Goal: Task Accomplishment & Management: Use online tool/utility

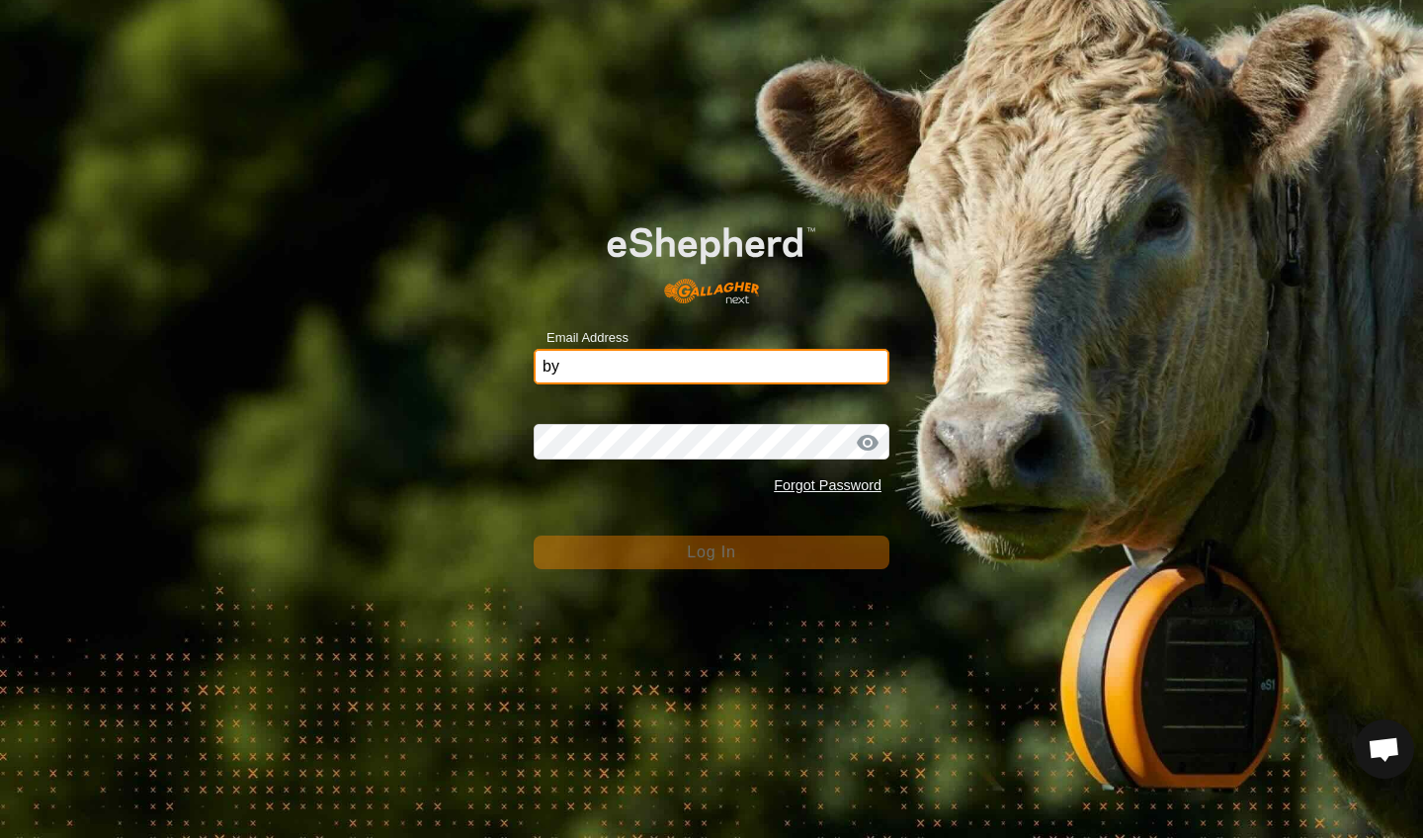
type input "[EMAIL_ADDRESS][DOMAIN_NAME]"
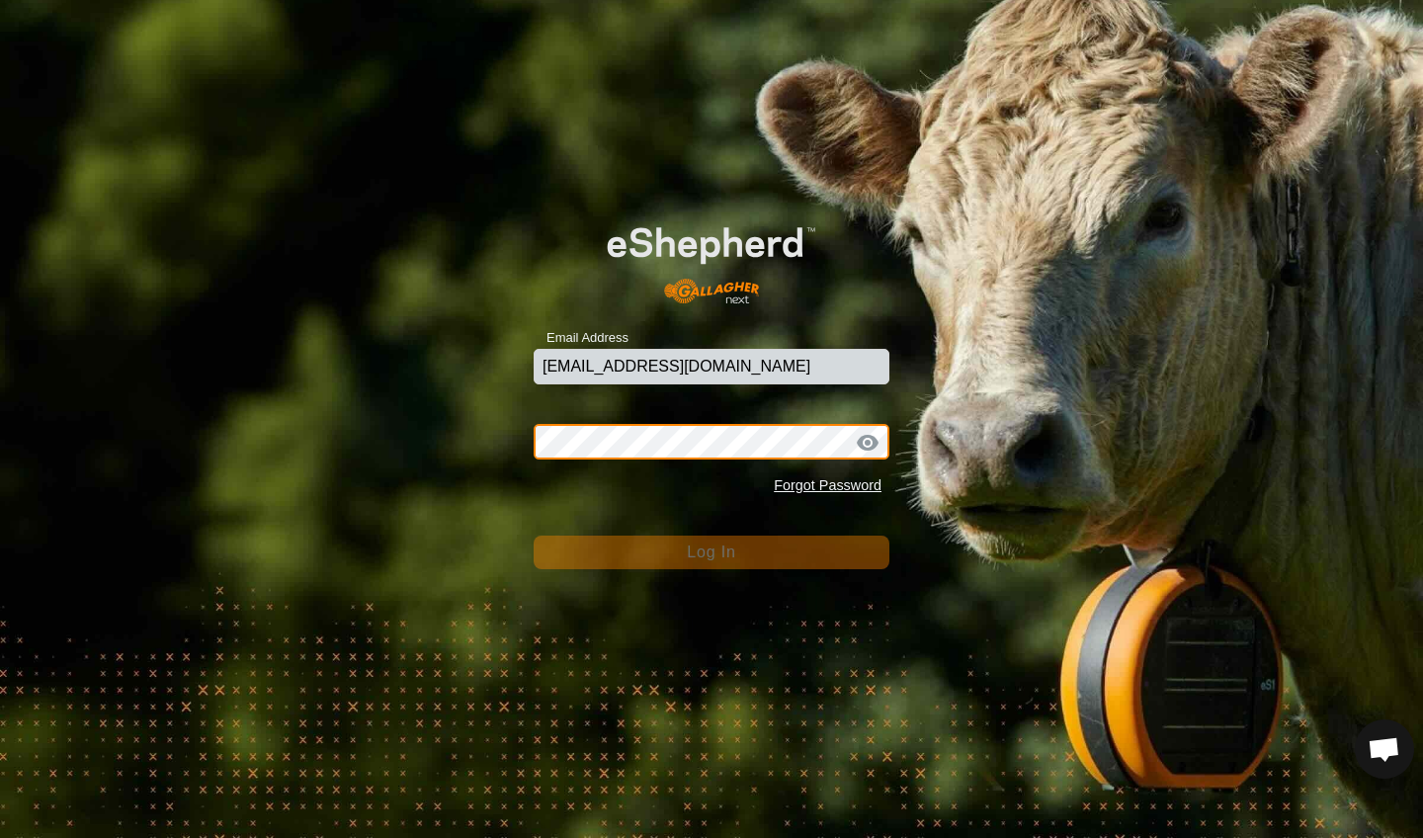
click at [712, 553] on button "Log In" at bounding box center [712, 553] width 356 height 34
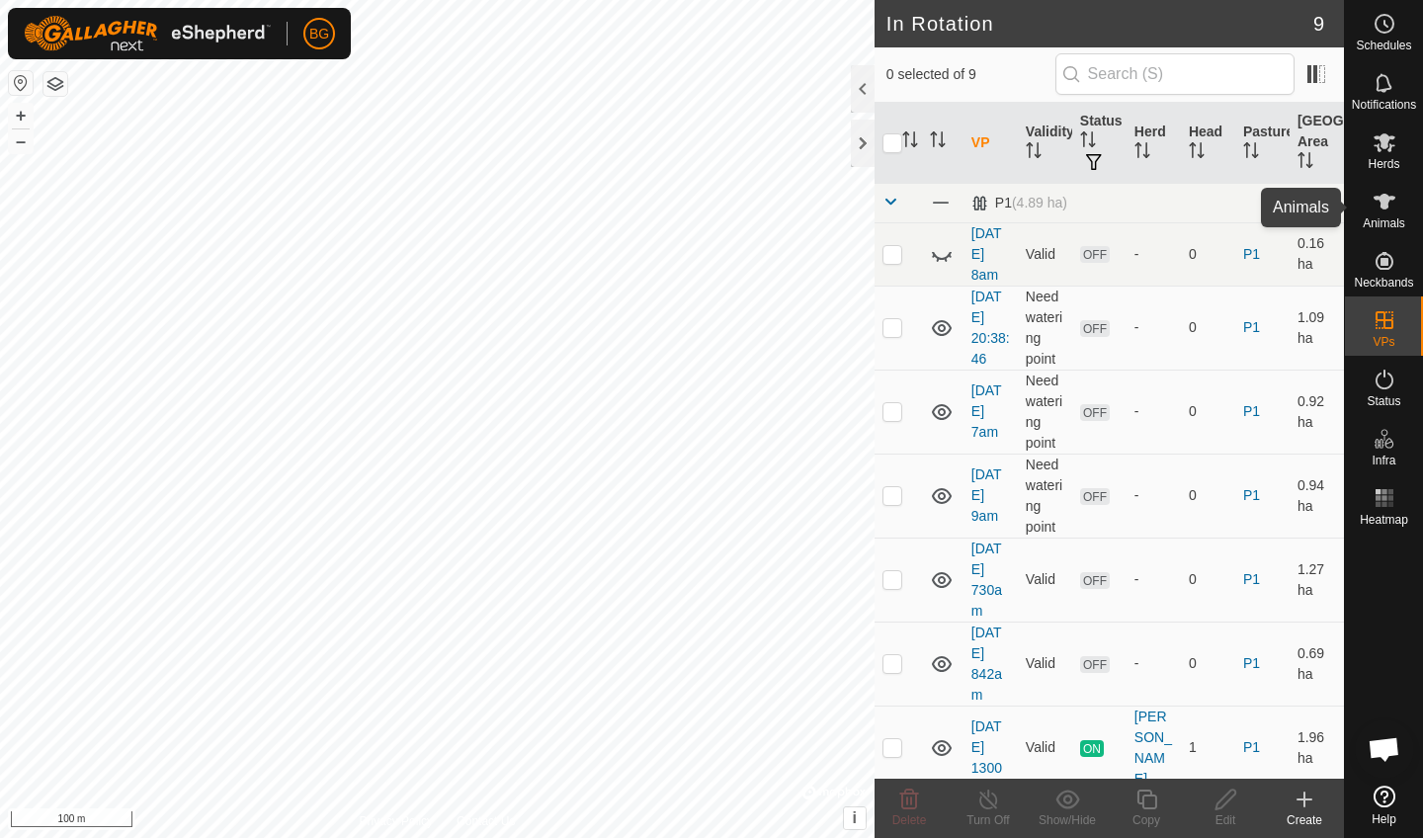
click at [1308, 221] on span "Animals" at bounding box center [1384, 223] width 43 height 12
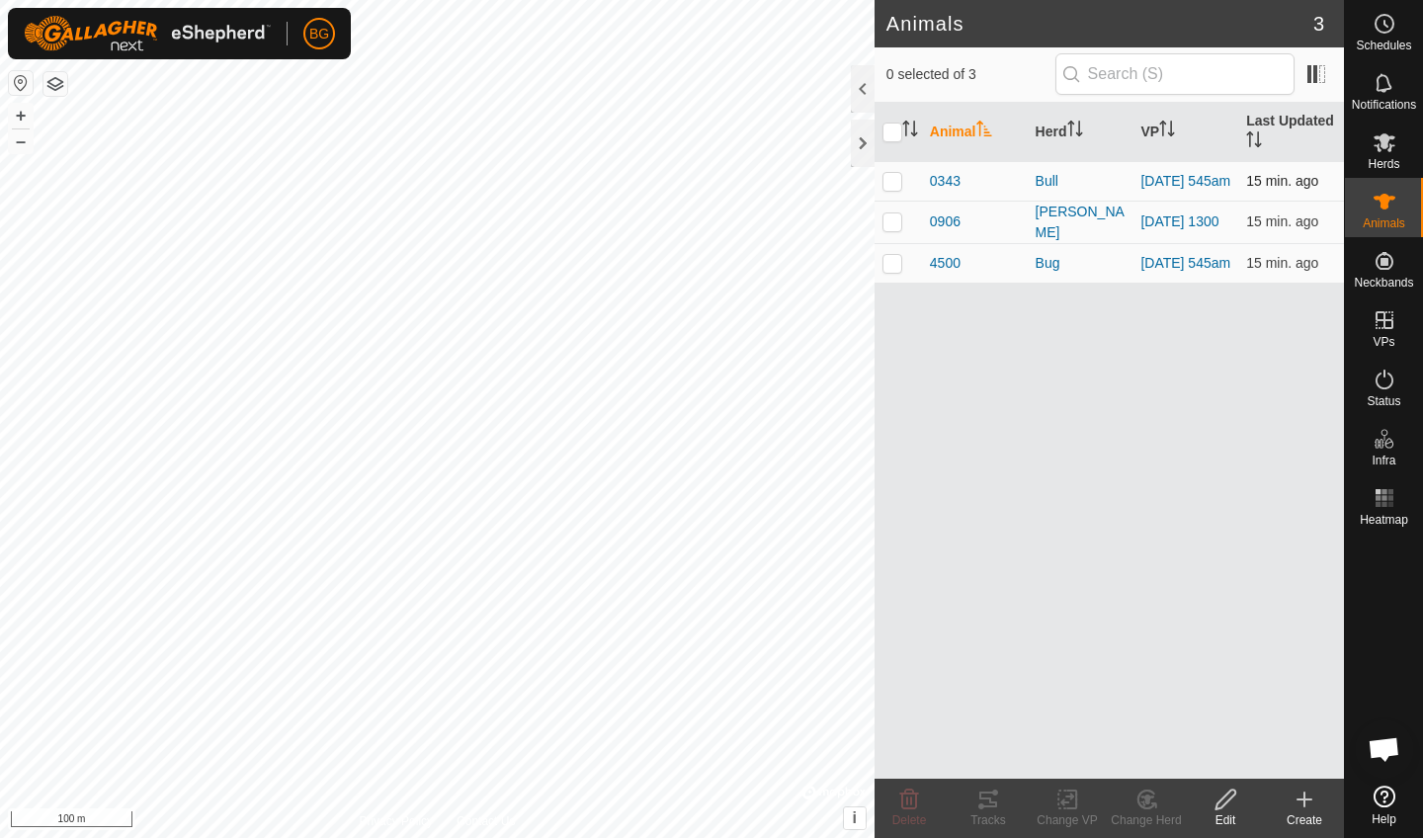
click at [895, 187] on p-checkbox at bounding box center [893, 181] width 20 height 16
checkbox input "true"
click at [993, 752] on icon at bounding box center [989, 800] width 24 height 24
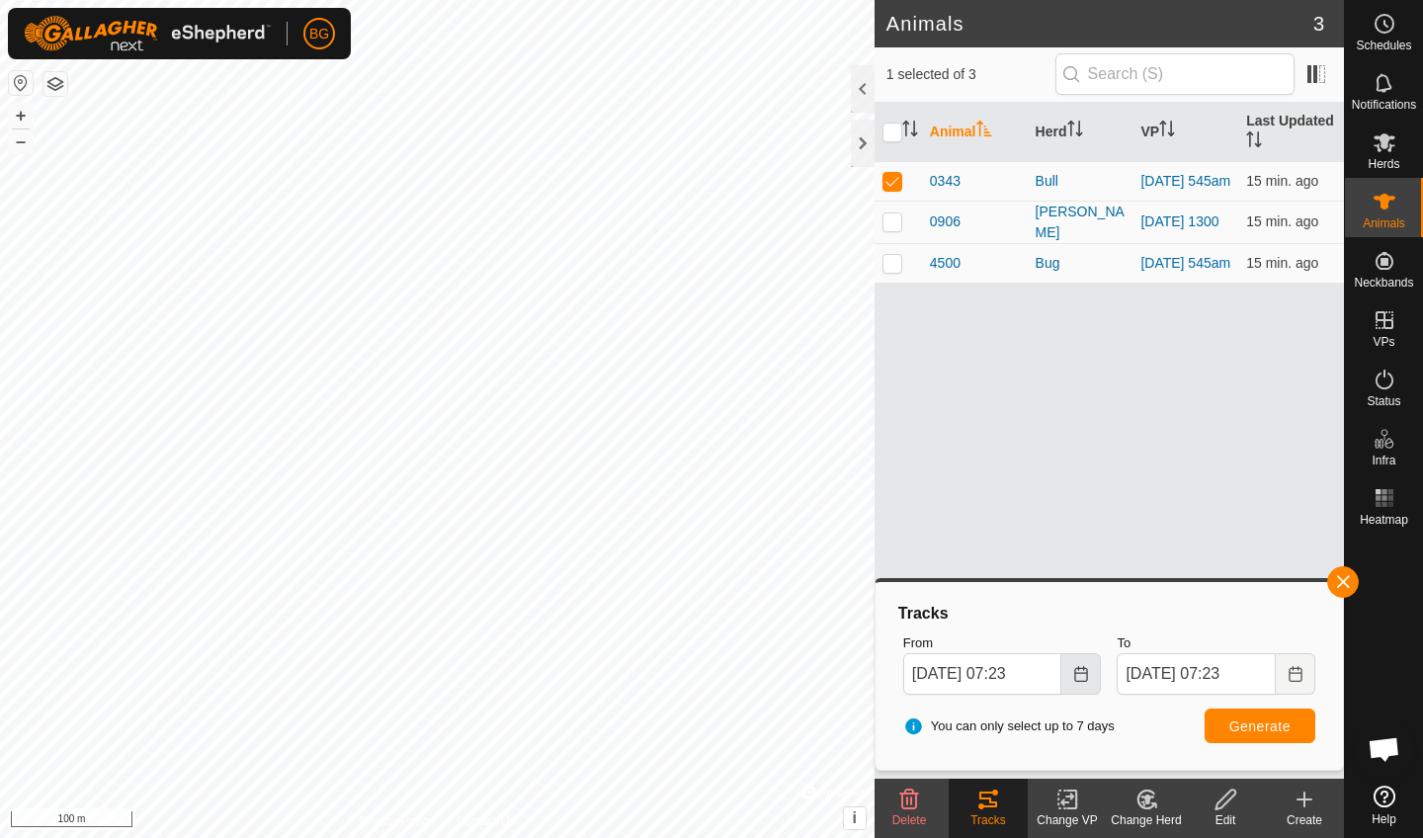
click at [1080, 678] on icon "Choose Date" at bounding box center [1081, 674] width 16 height 16
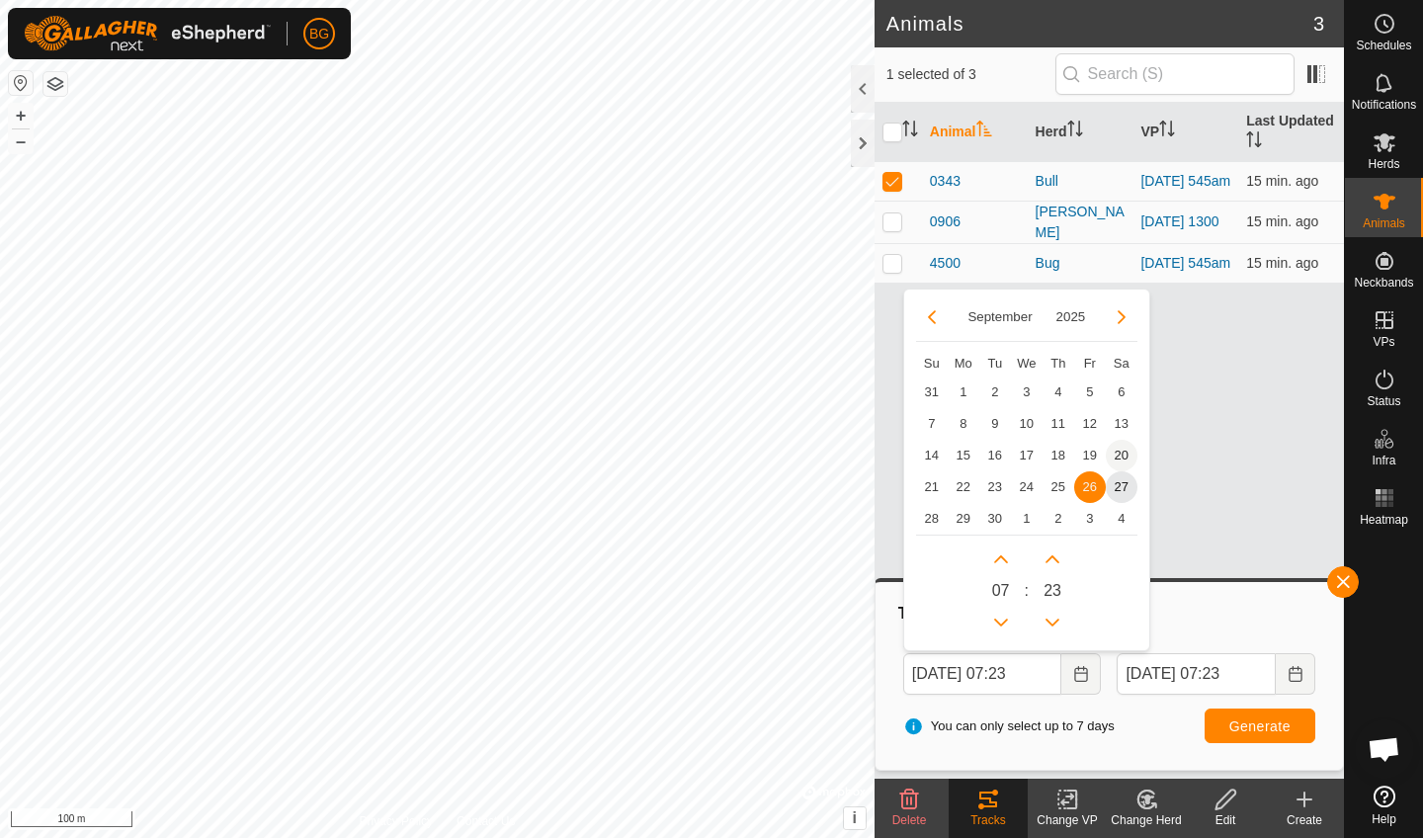
click at [1120, 450] on span "20" at bounding box center [1122, 456] width 32 height 32
type input "[DATE] 07:23"
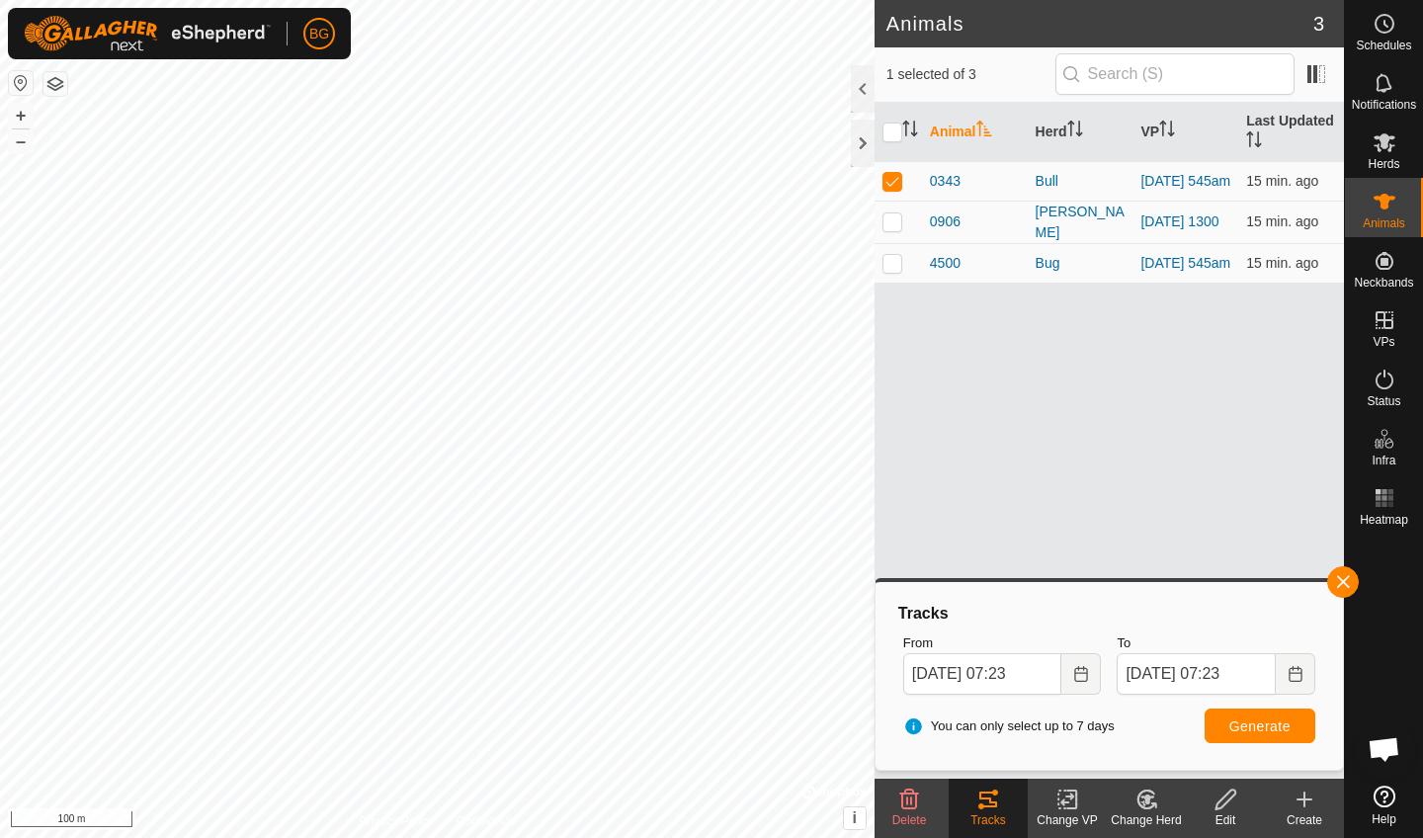
click at [1245, 720] on span "Generate" at bounding box center [1260, 727] width 61 height 16
click at [894, 267] on p-checkbox at bounding box center [893, 263] width 20 height 16
checkbox input "true"
click at [890, 181] on p-checkbox at bounding box center [893, 181] width 20 height 16
checkbox input "false"
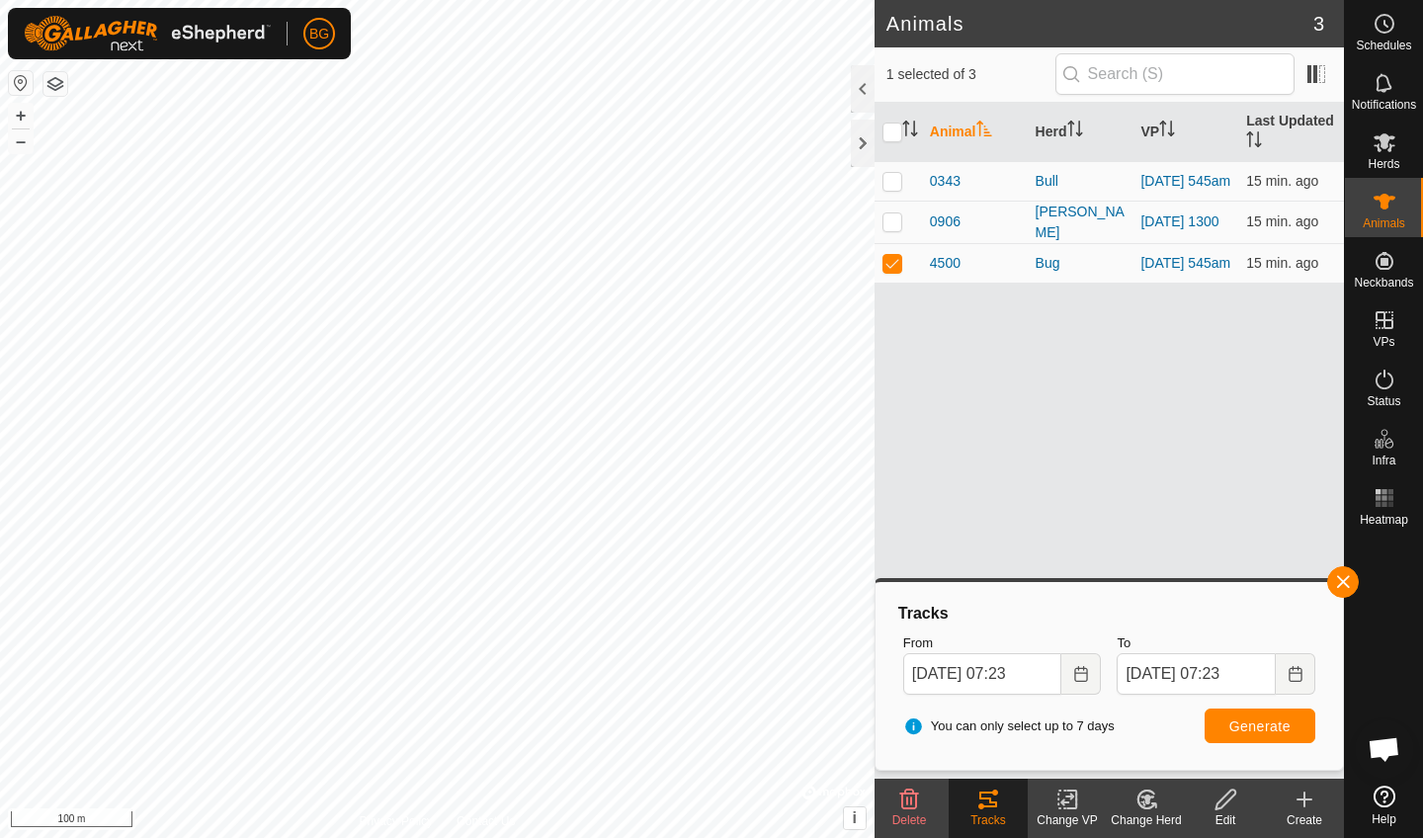
click at [1236, 722] on span "Generate" at bounding box center [1260, 727] width 61 height 16
click at [1296, 678] on icon "Choose Date" at bounding box center [1296, 674] width 16 height 16
click at [1081, 682] on button "Choose Date" at bounding box center [1082, 674] width 40 height 42
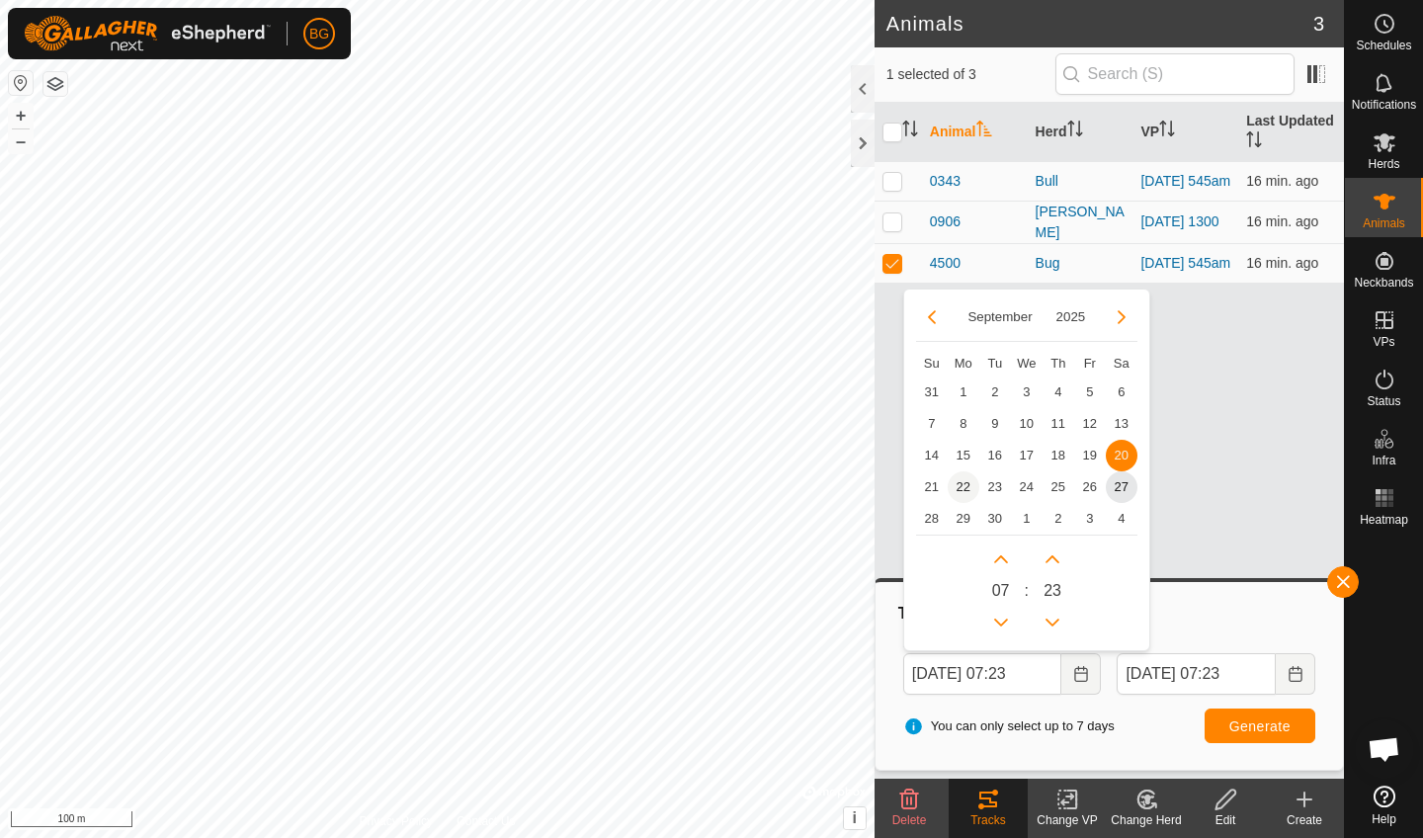
click at [963, 486] on span "22" at bounding box center [964, 487] width 32 height 32
type input "[DATE] 07:23"
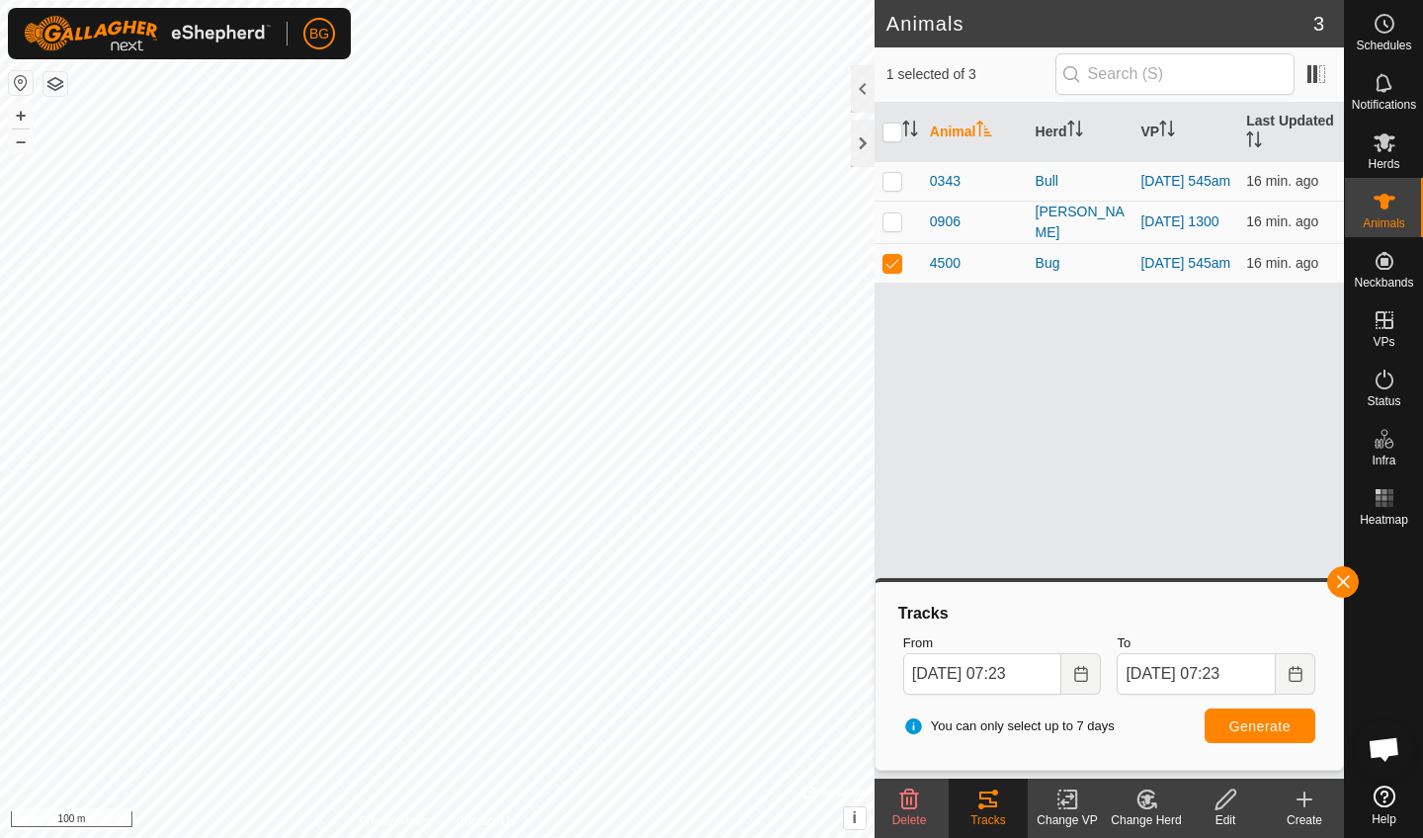
click at [1254, 724] on span "Generate" at bounding box center [1260, 727] width 61 height 16
click at [1308, 580] on span "button" at bounding box center [1343, 582] width 16 height 16
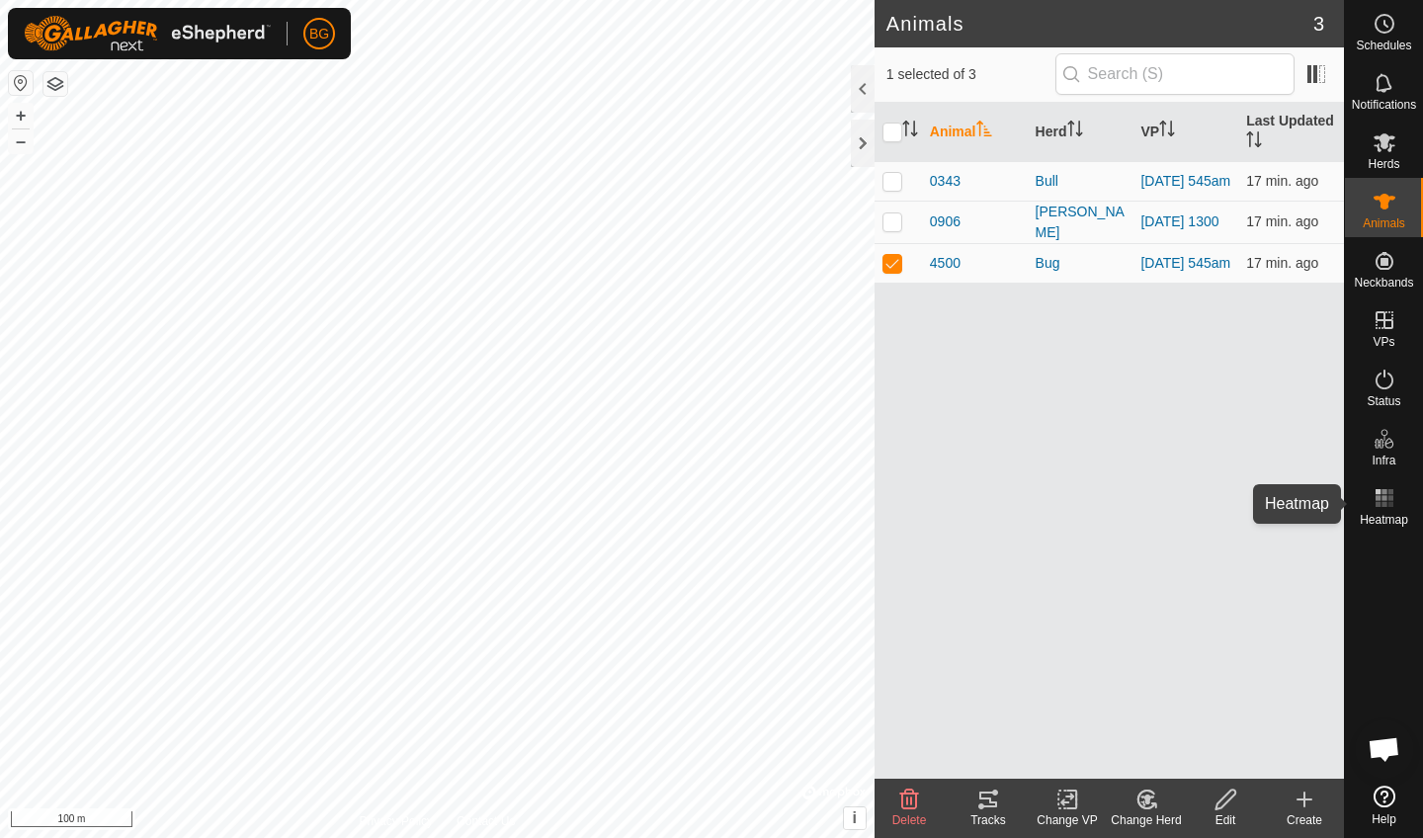
click at [1308, 505] on rect at bounding box center [1384, 504] width 5 height 5
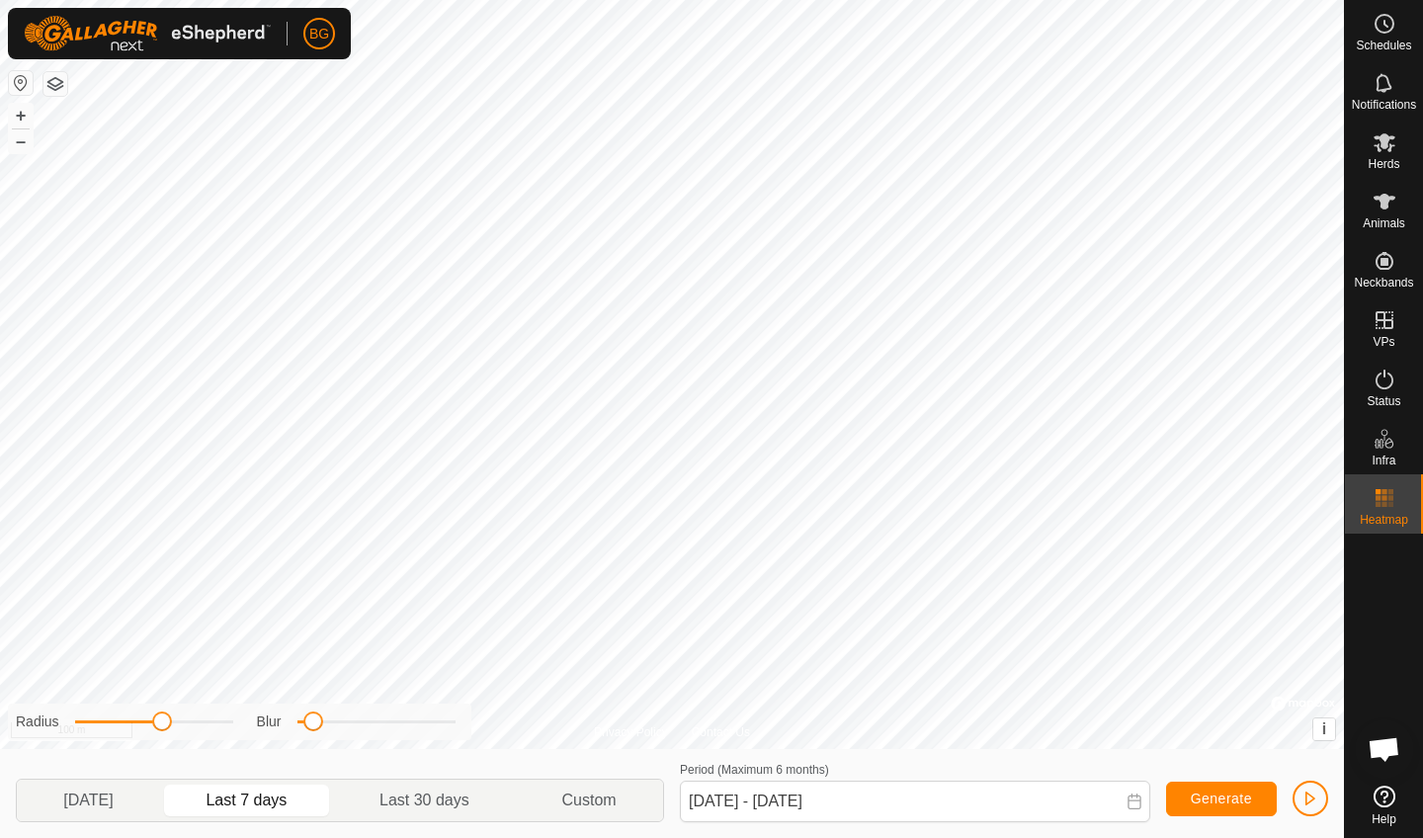
click at [1237, 752] on span "Generate" at bounding box center [1221, 799] width 61 height 16
click at [103, 752] on p-togglebutton "[DATE]" at bounding box center [88, 801] width 143 height 42
click at [413, 752] on p-togglebutton "Last 30 days" at bounding box center [425, 801] width 182 height 42
type input "[DATE] - [DATE]"
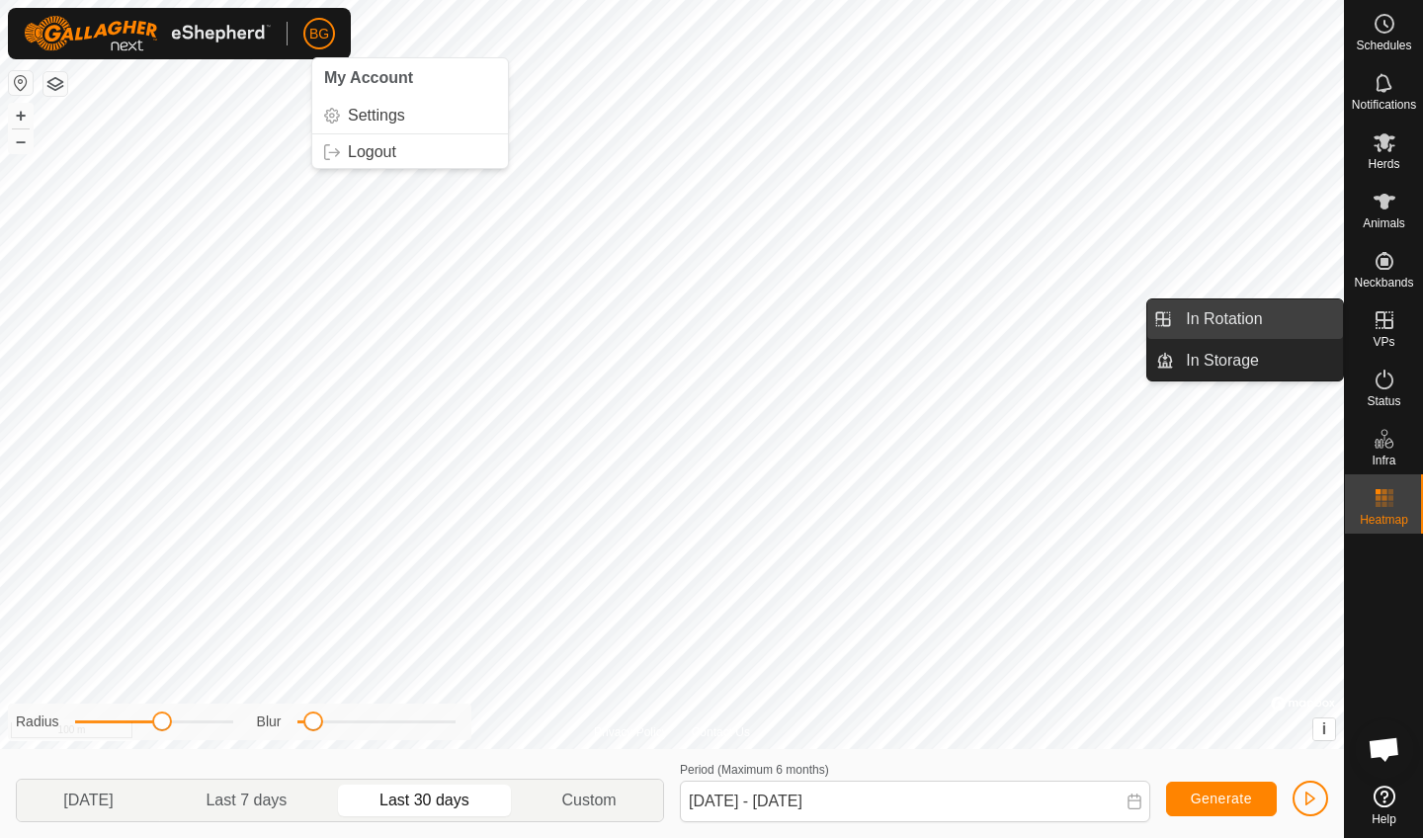
click at [1296, 324] on link "In Rotation" at bounding box center [1258, 319] width 169 height 40
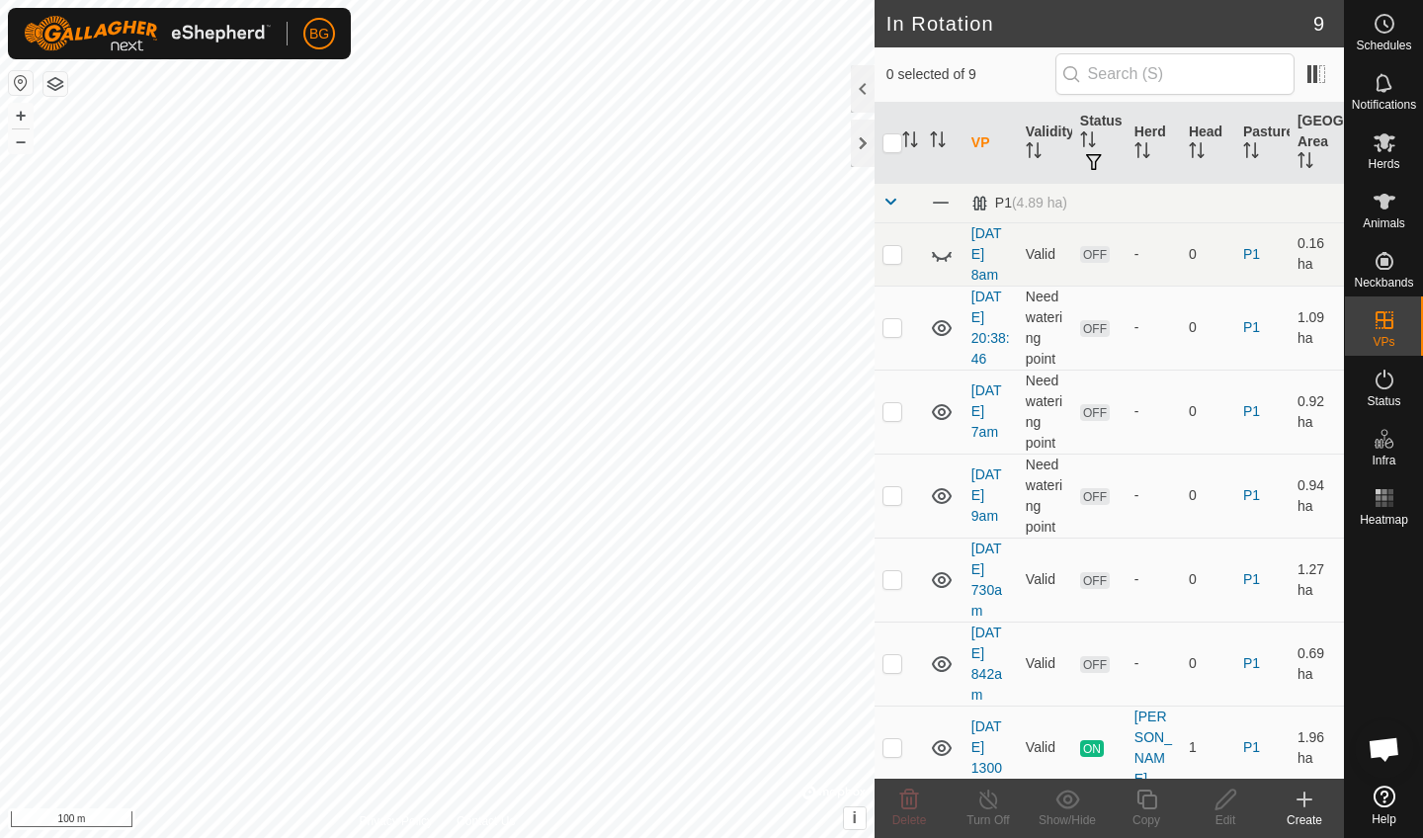
click at [1301, 752] on icon at bounding box center [1305, 800] width 24 height 24
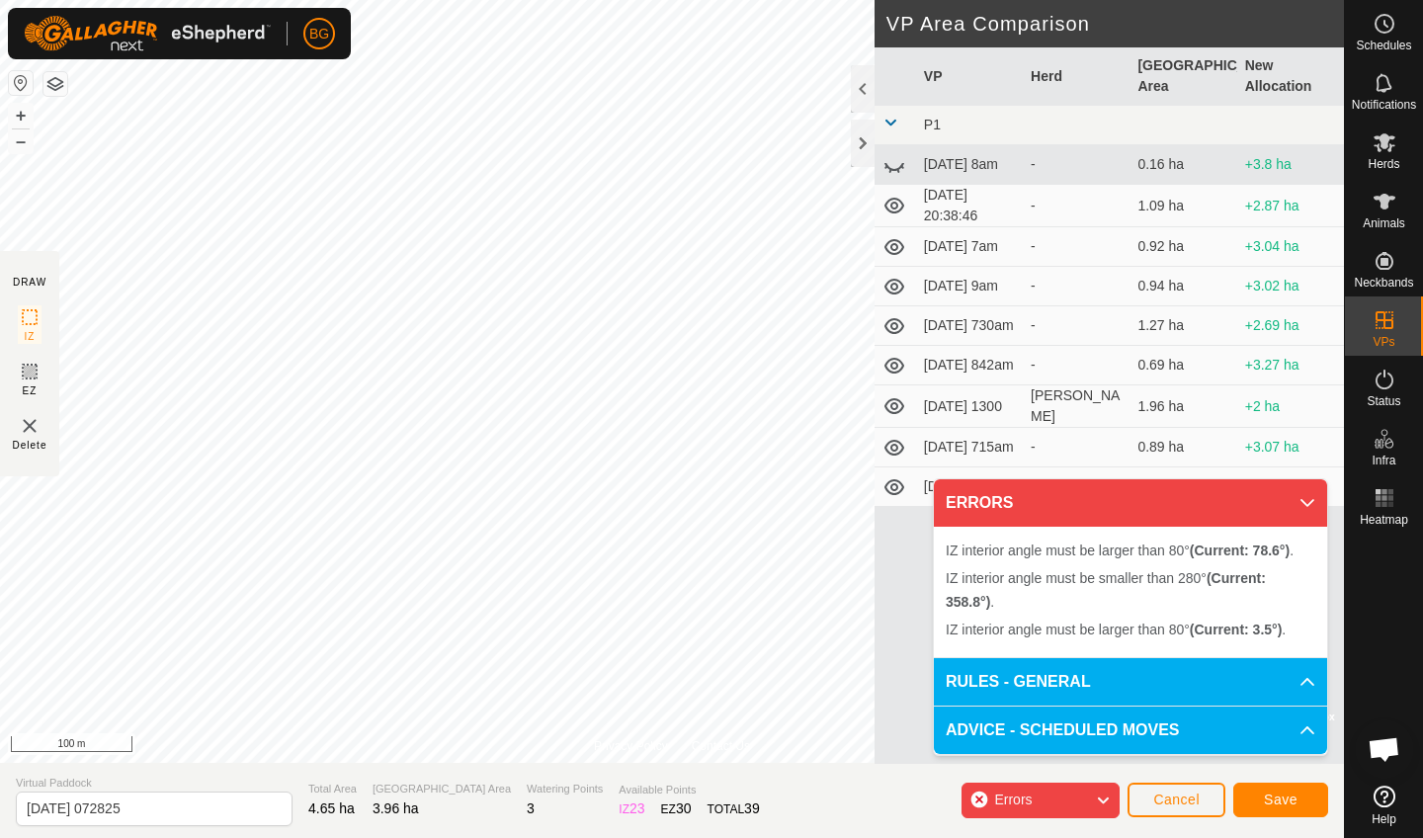
click at [1163, 752] on span "Cancel" at bounding box center [1176, 800] width 46 height 16
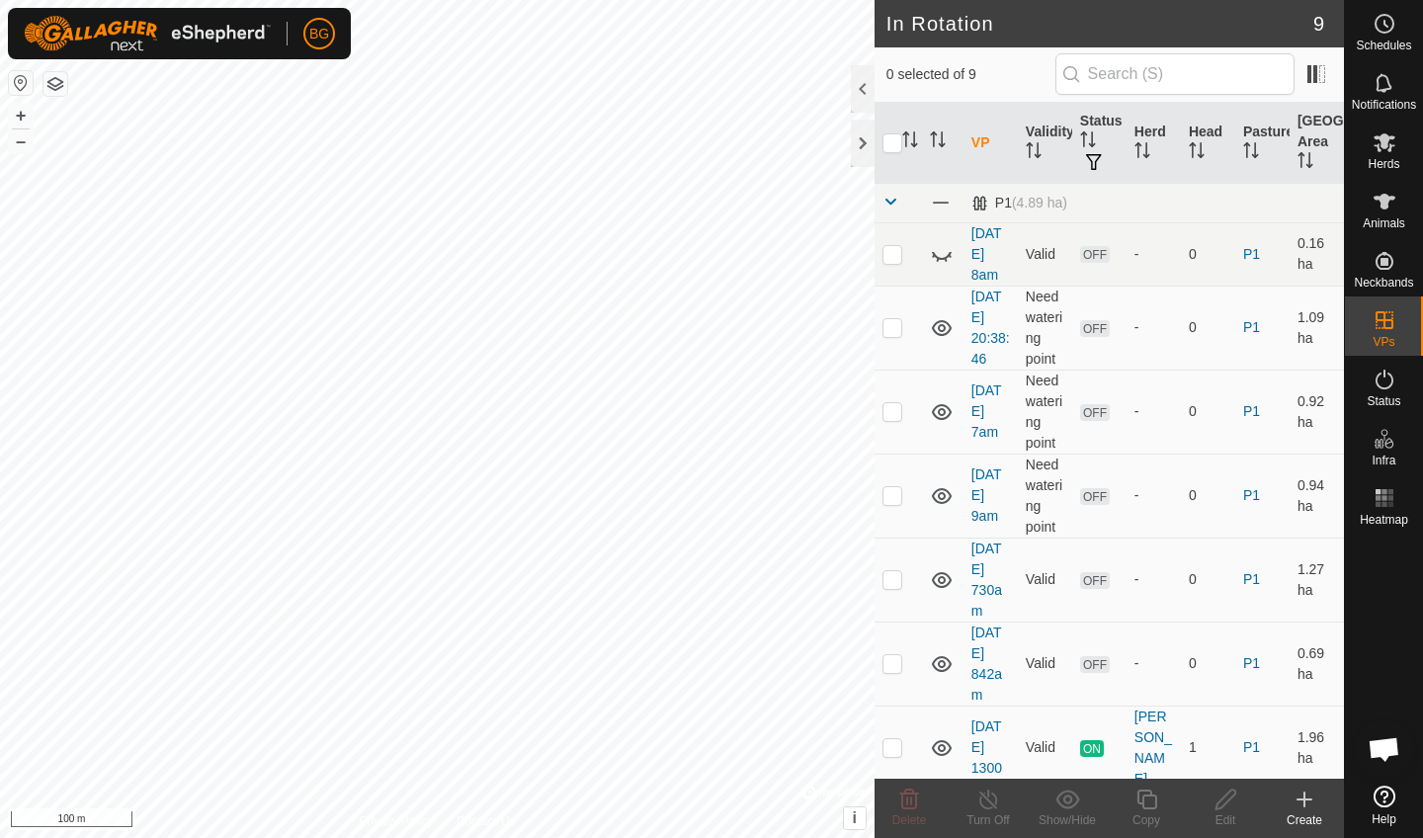
click at [1305, 752] on icon at bounding box center [1305, 800] width 0 height 14
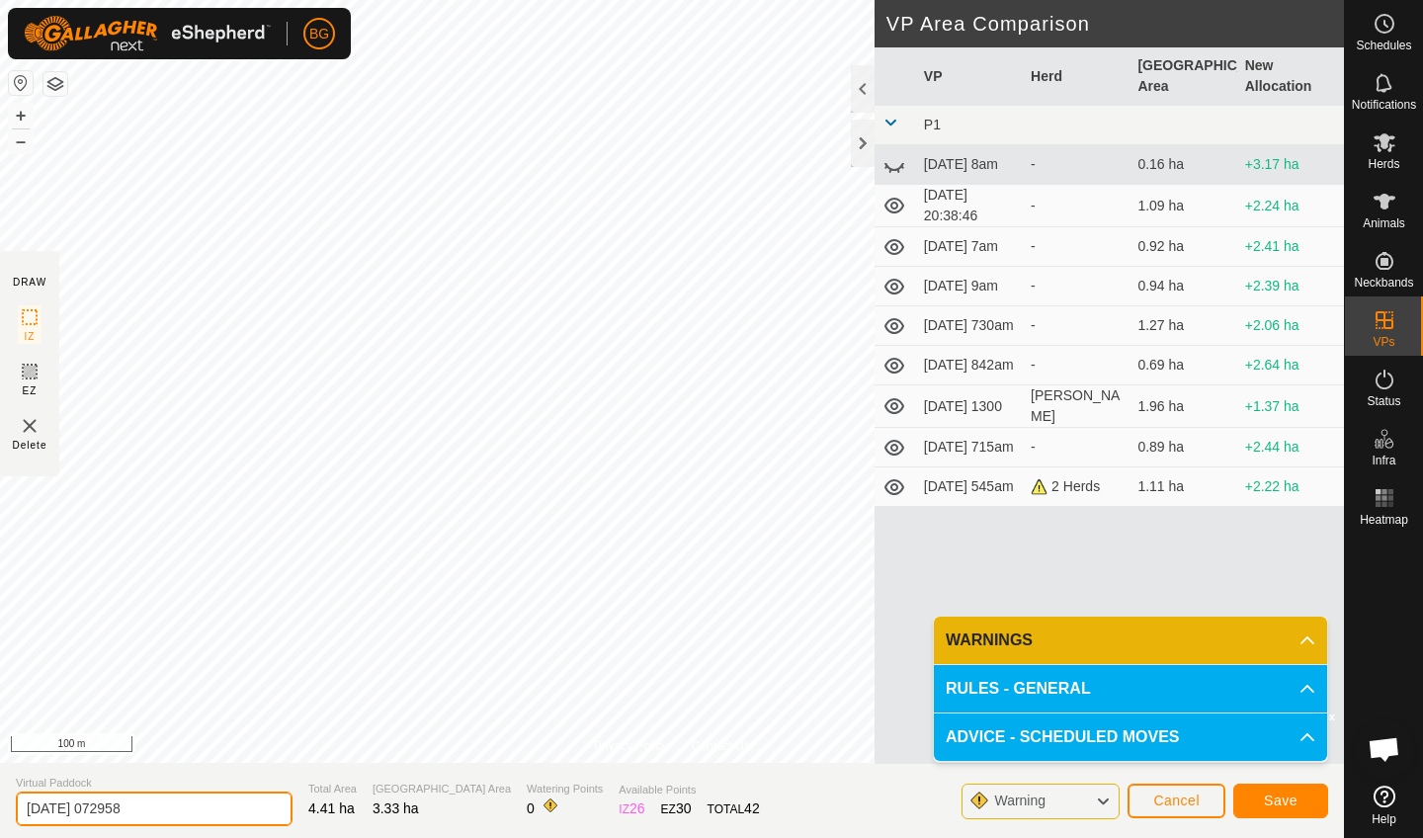
click at [160, 752] on input "[DATE] 072958" at bounding box center [154, 809] width 277 height 35
type input "[DATE] 730"
click at [1297, 752] on span "Save" at bounding box center [1281, 801] width 34 height 16
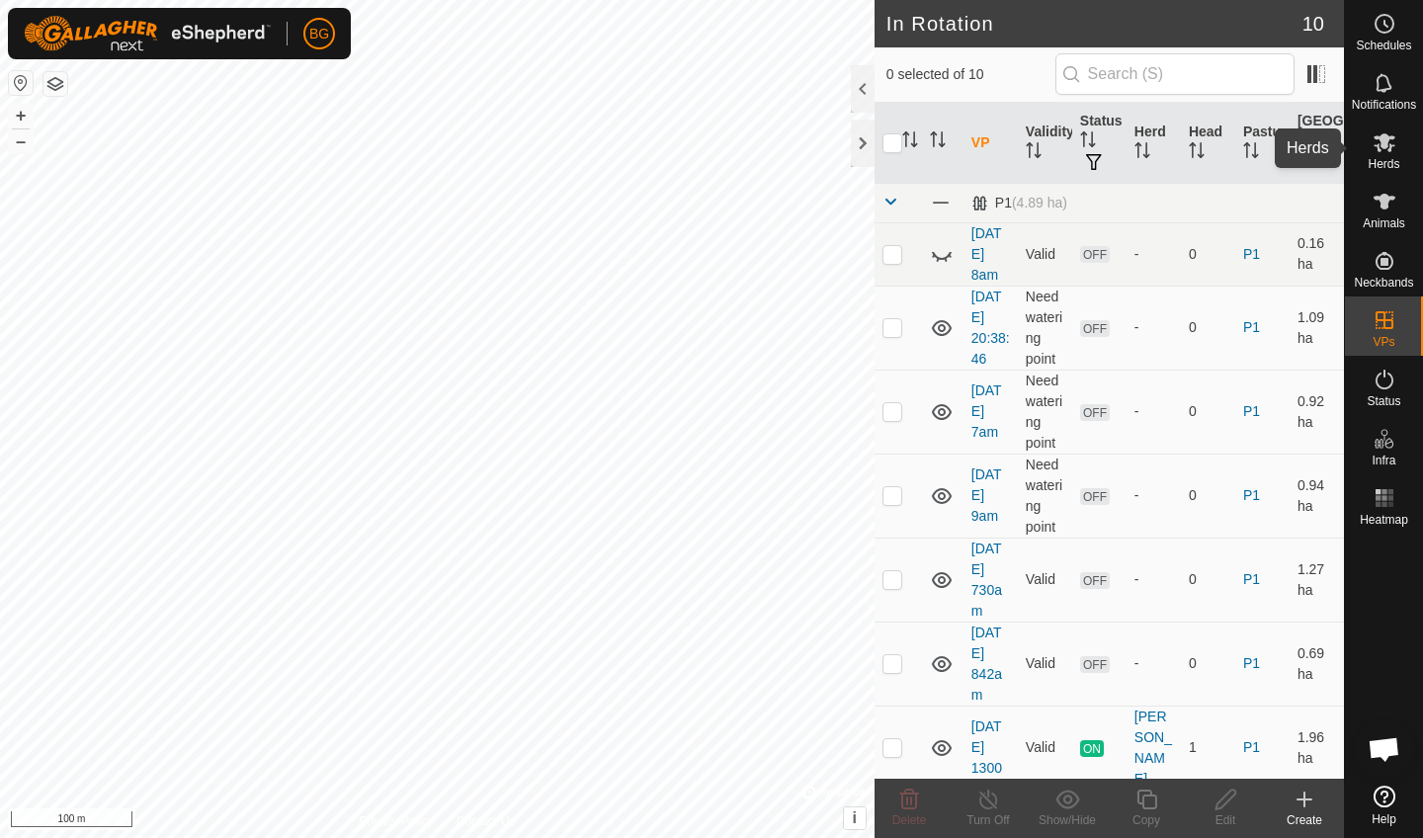
click at [1308, 151] on icon at bounding box center [1385, 142] width 24 height 24
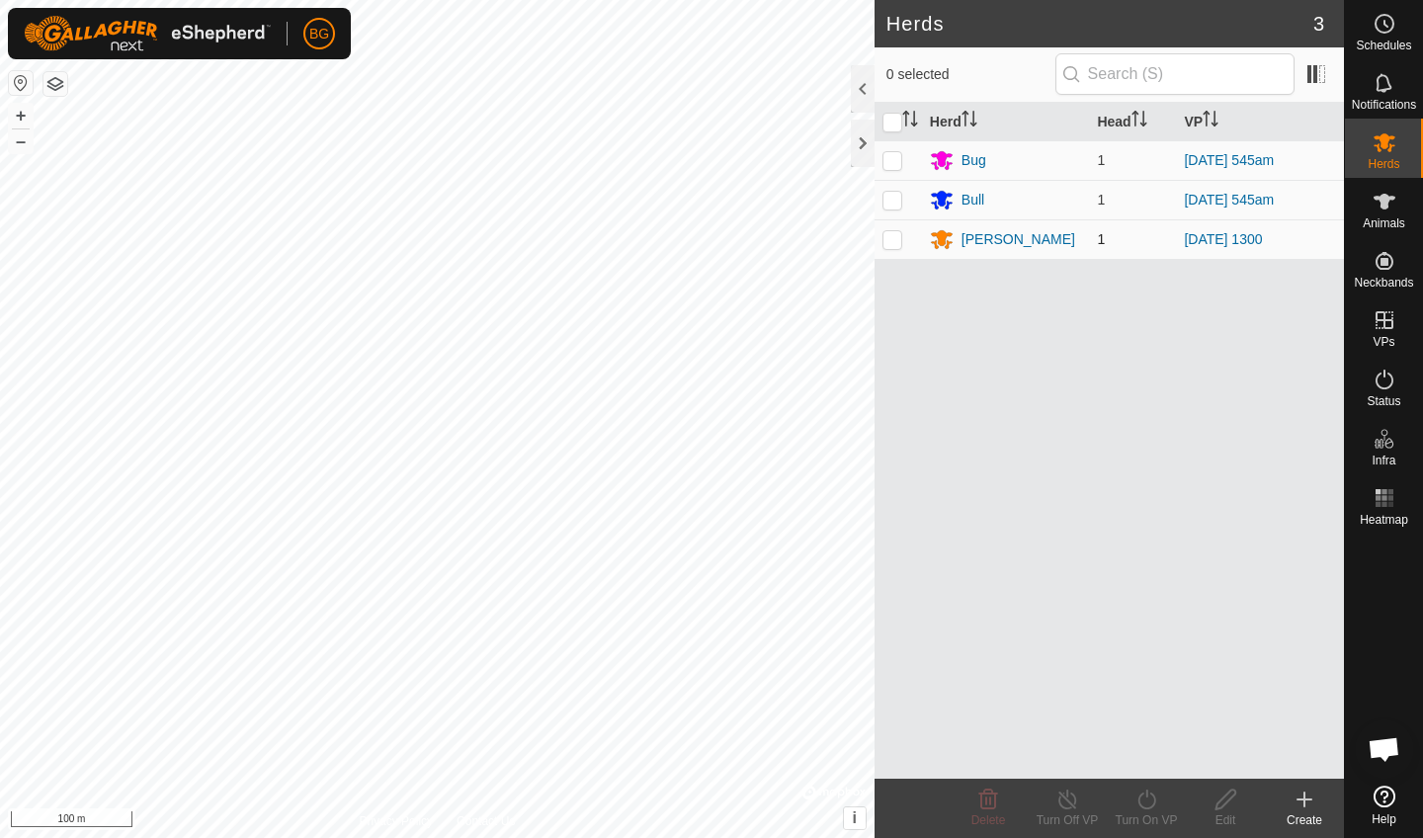
click at [899, 240] on p-checkbox at bounding box center [893, 239] width 20 height 16
checkbox input "true"
click at [1141, 752] on div "Turn On VP" at bounding box center [1146, 820] width 79 height 18
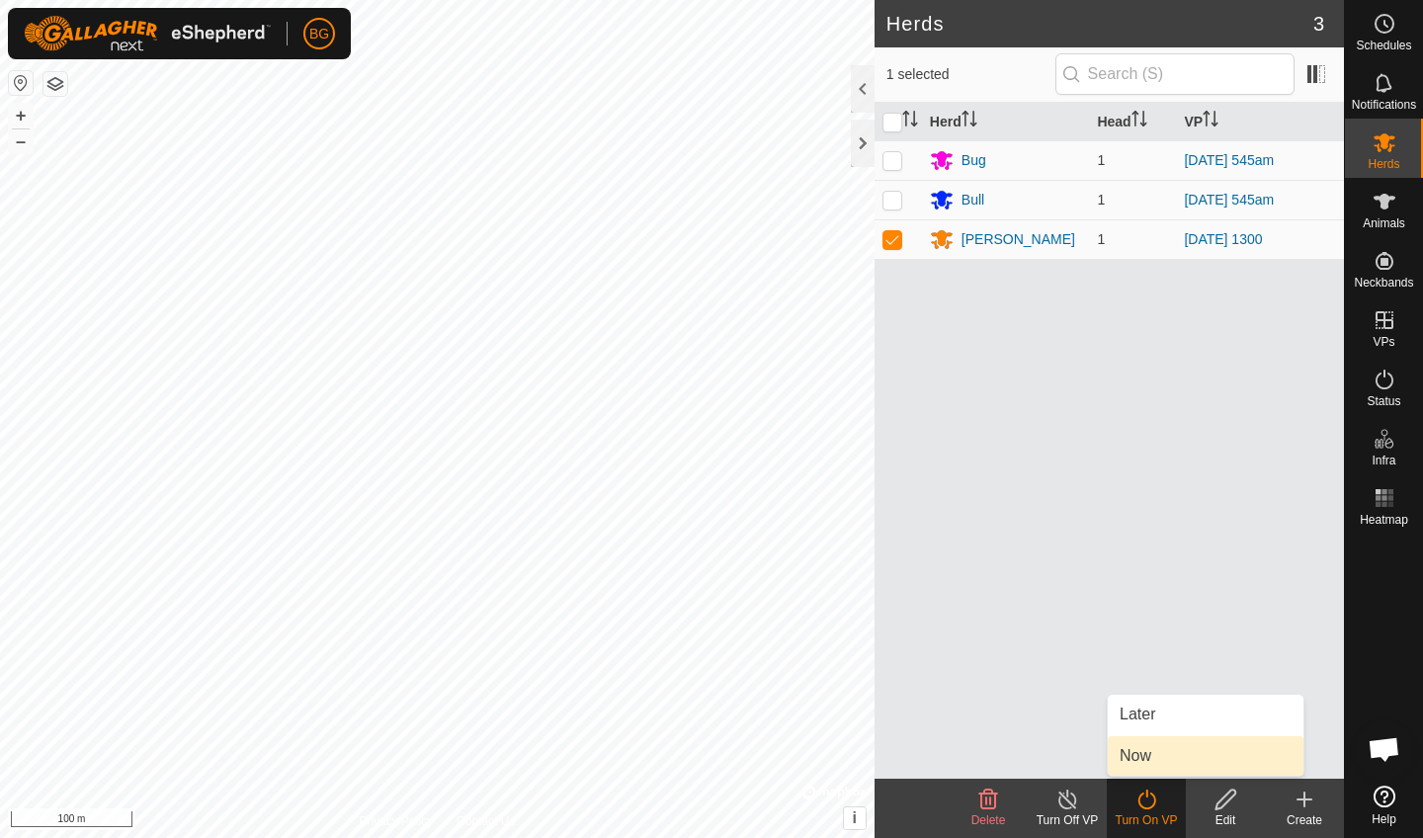
click at [1149, 752] on link "Now" at bounding box center [1206, 756] width 196 height 40
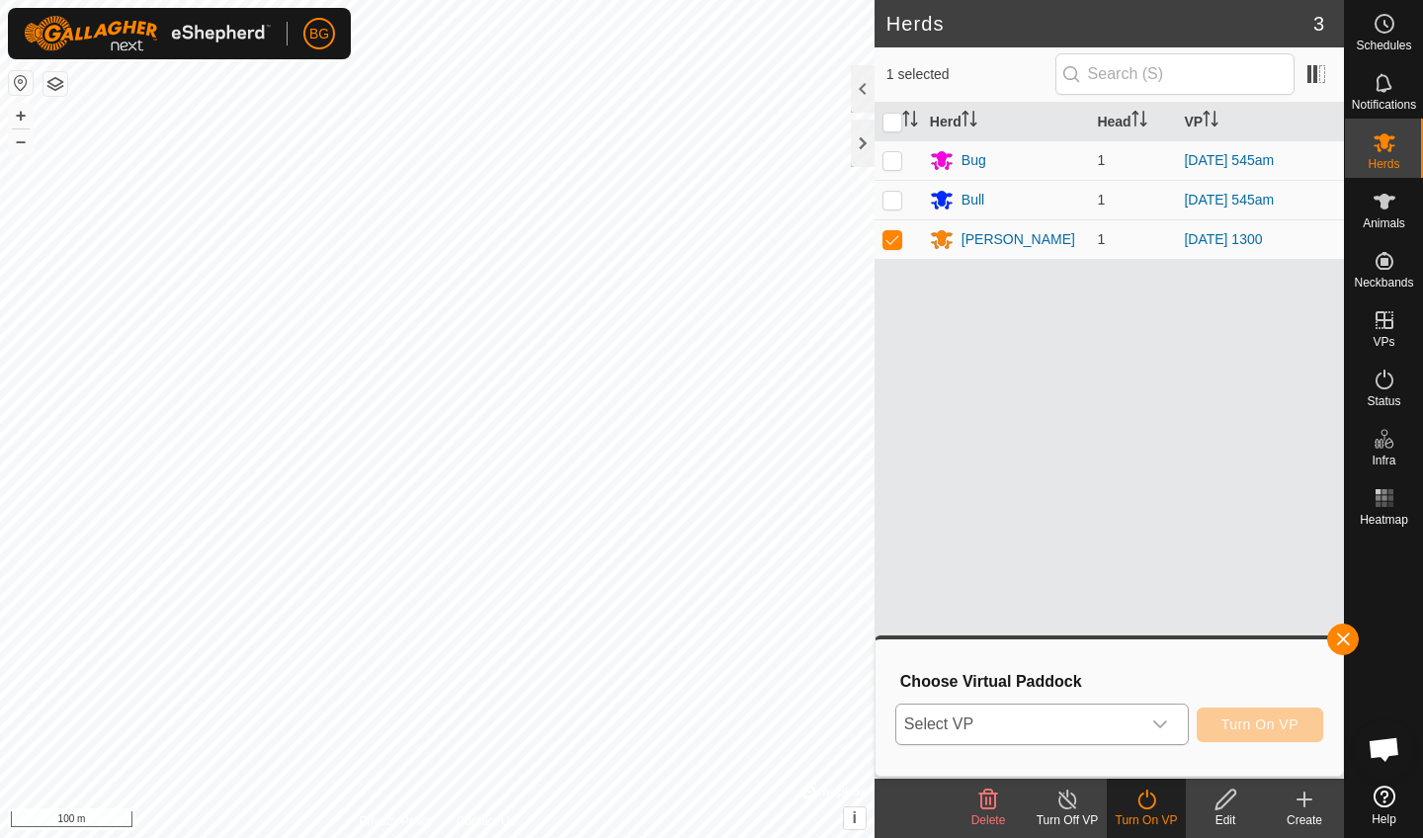
click at [1164, 720] on icon "dropdown trigger" at bounding box center [1160, 725] width 16 height 16
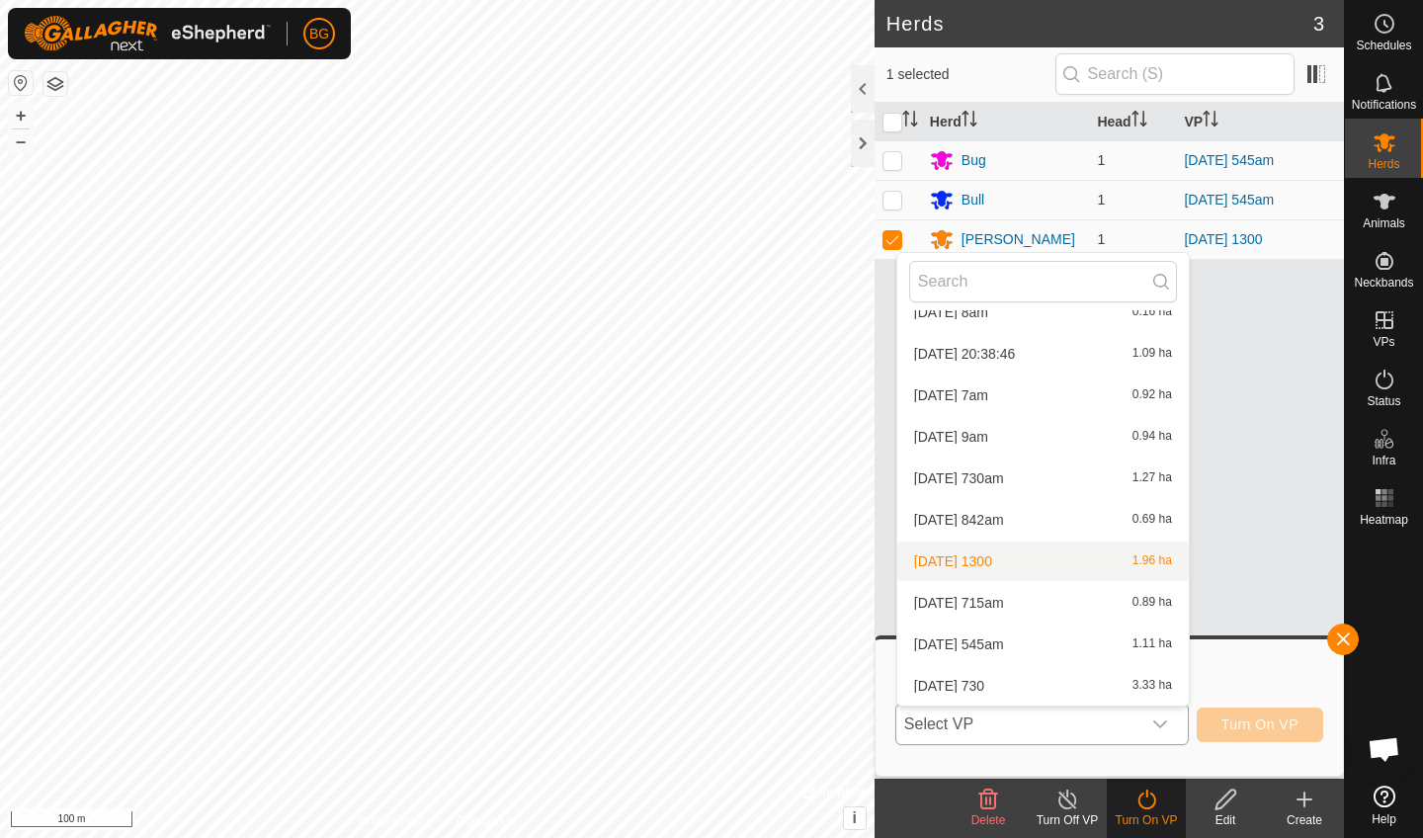
scroll to position [63, 0]
click at [992, 683] on li "[DATE] 730 3.33 ha" at bounding box center [1043, 686] width 292 height 40
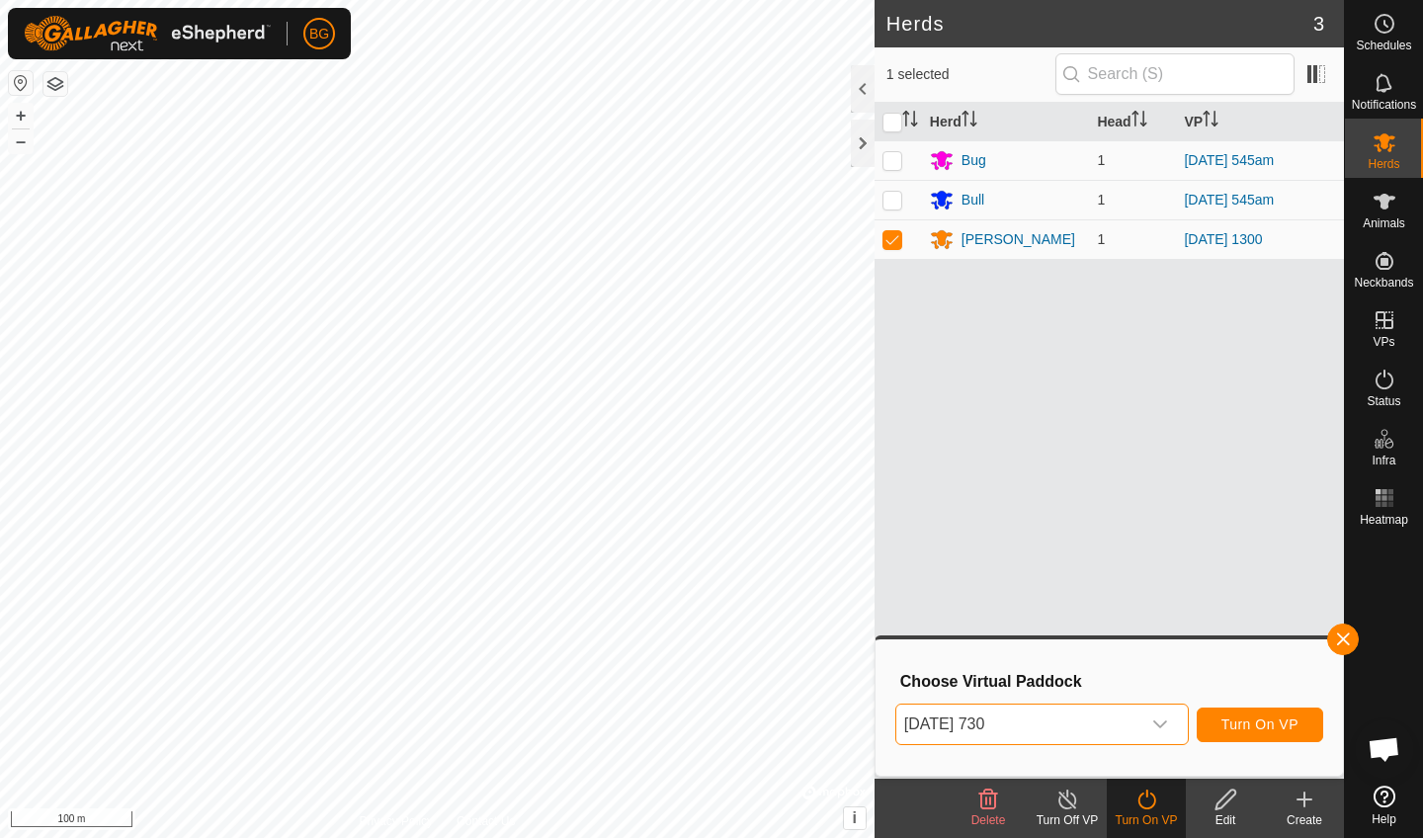
click at [1261, 717] on span "Turn On VP" at bounding box center [1260, 725] width 77 height 16
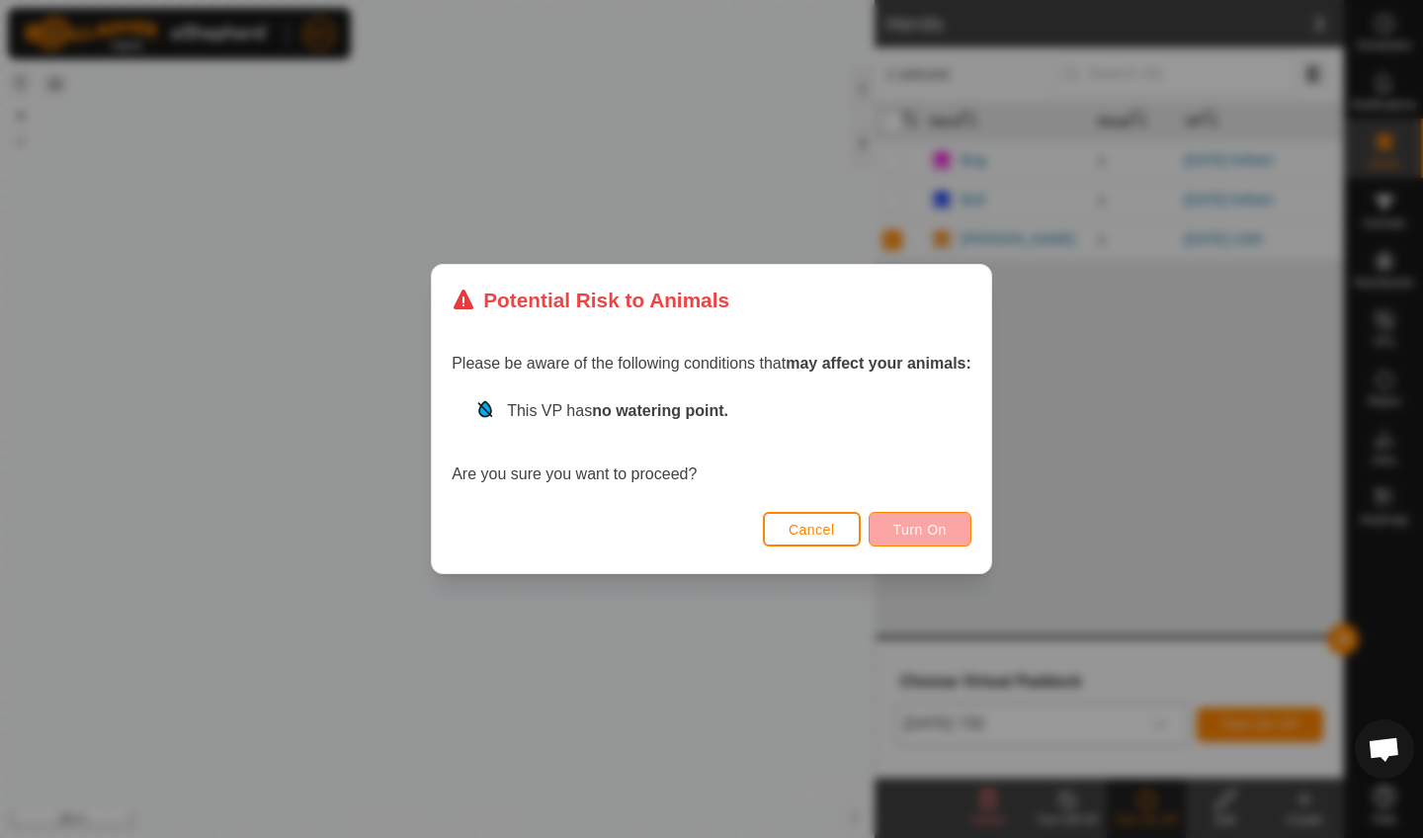
click at [922, 526] on span "Turn On" at bounding box center [920, 530] width 53 height 16
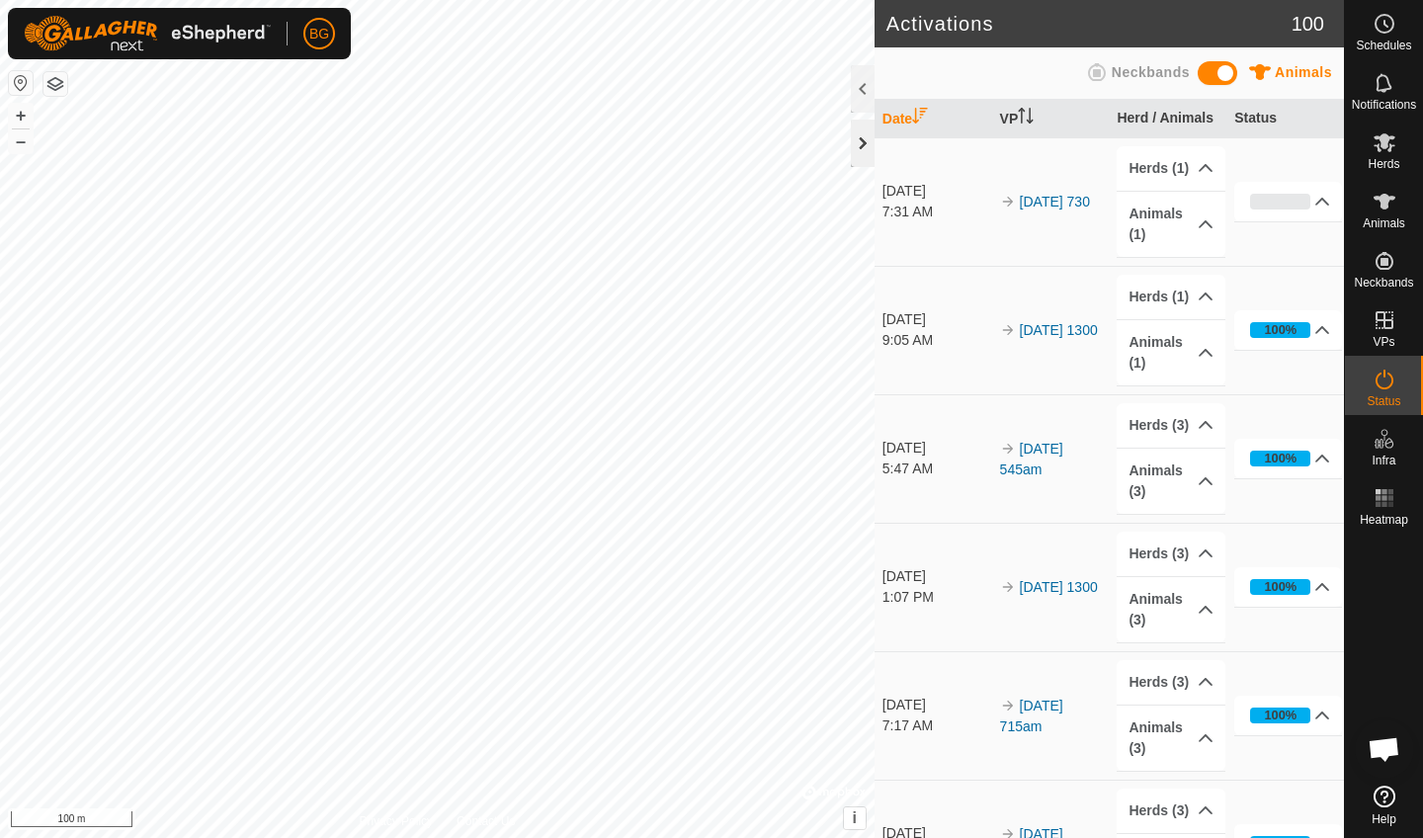
click at [864, 145] on div at bounding box center [863, 143] width 24 height 47
